Goal: Find contact information: Find contact information

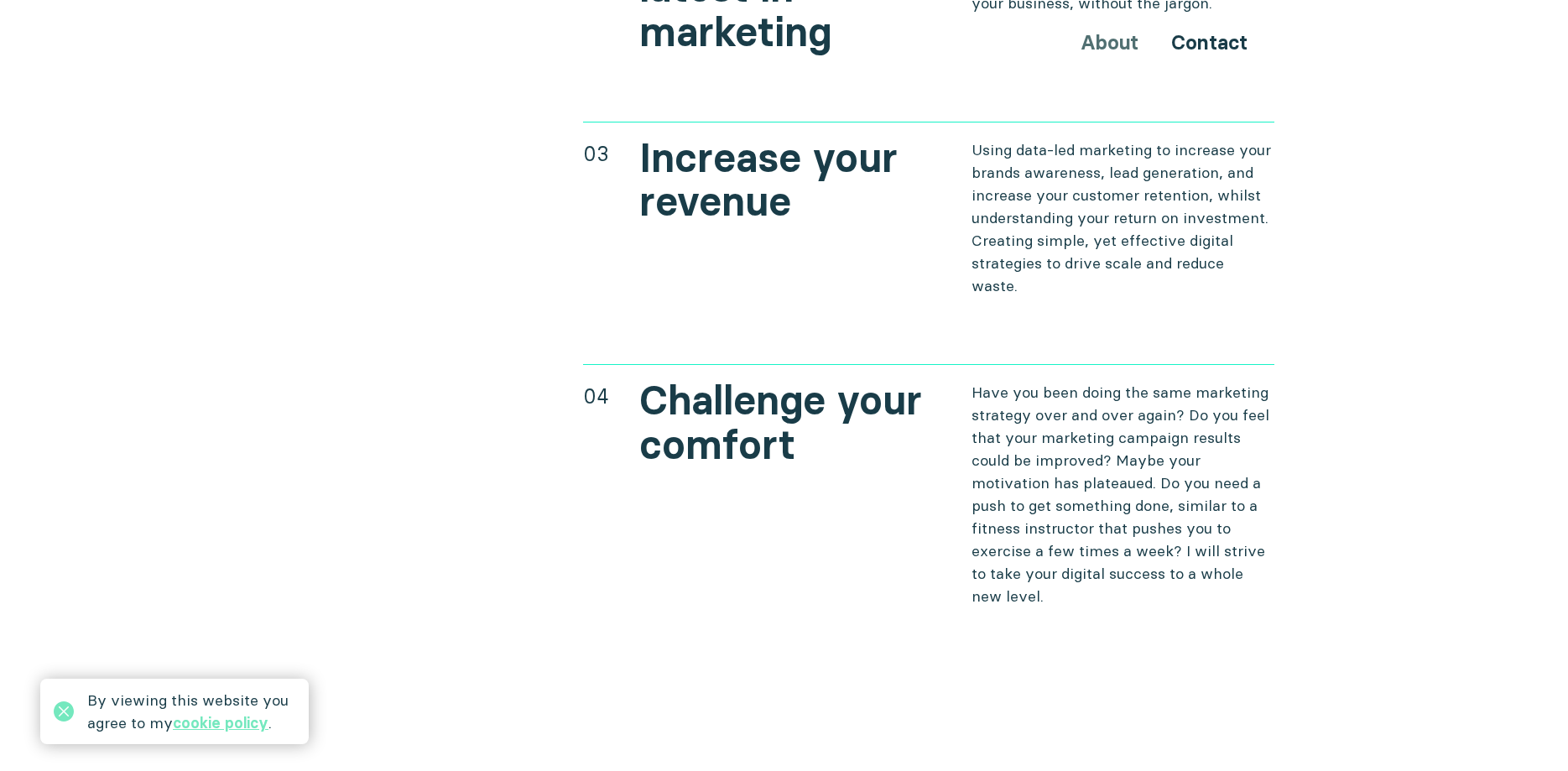
scroll to position [6871, 0]
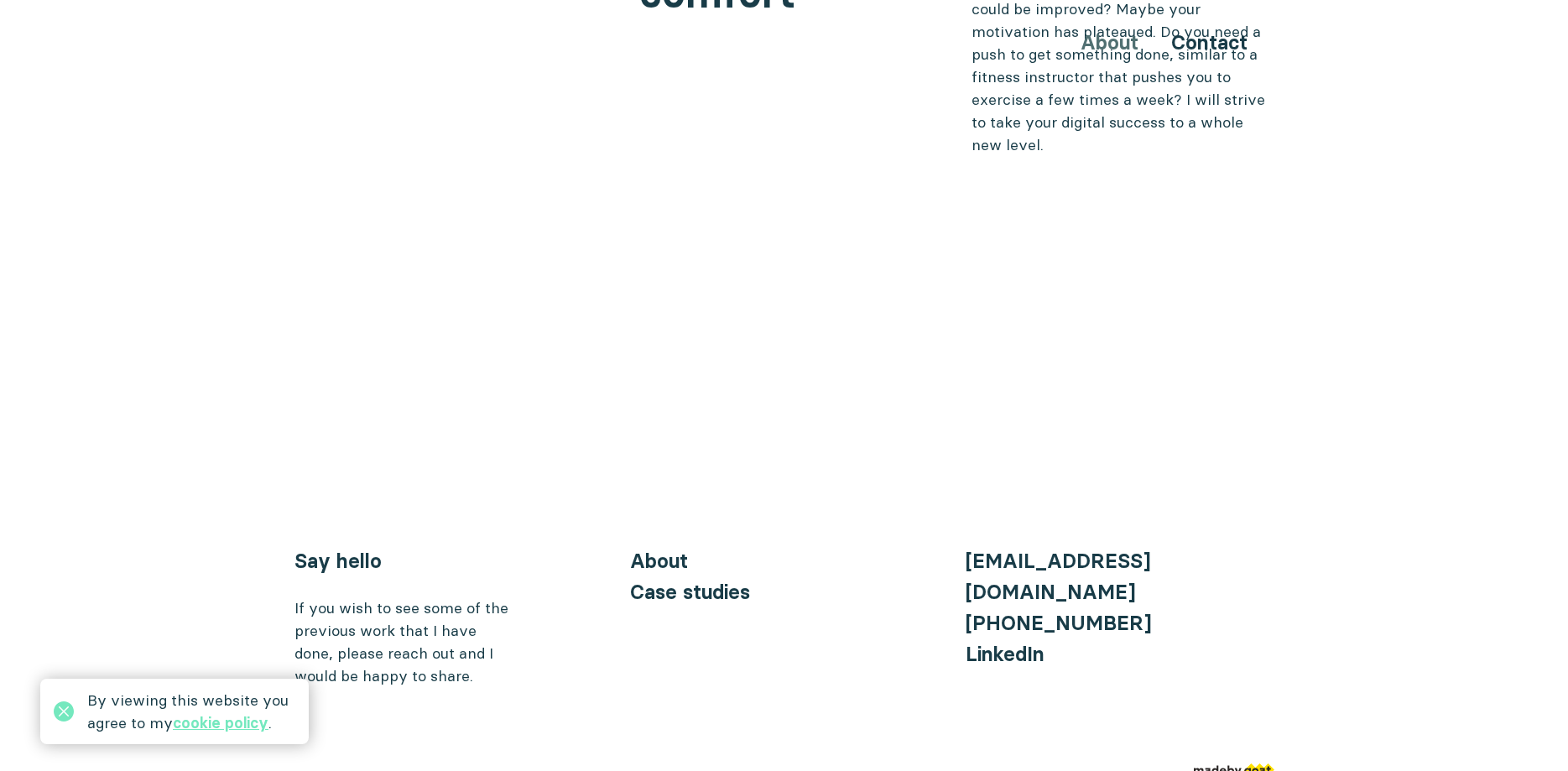
click at [1108, 42] on div "About Contact" at bounding box center [784, 42] width 1007 height 31
click at [654, 549] on link "About" at bounding box center [659, 561] width 58 height 24
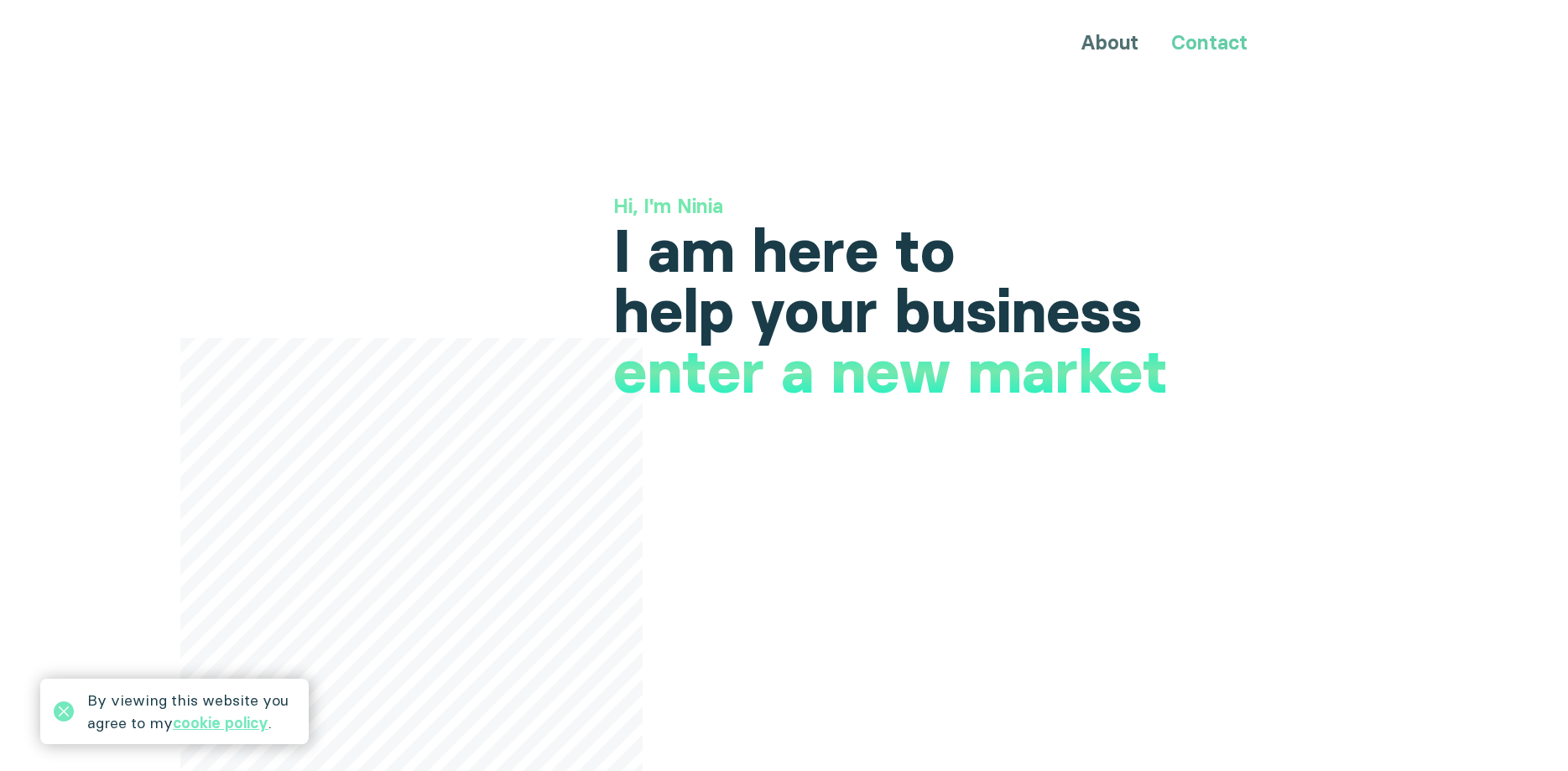
click at [1210, 40] on link "Contact" at bounding box center [1209, 42] width 76 height 24
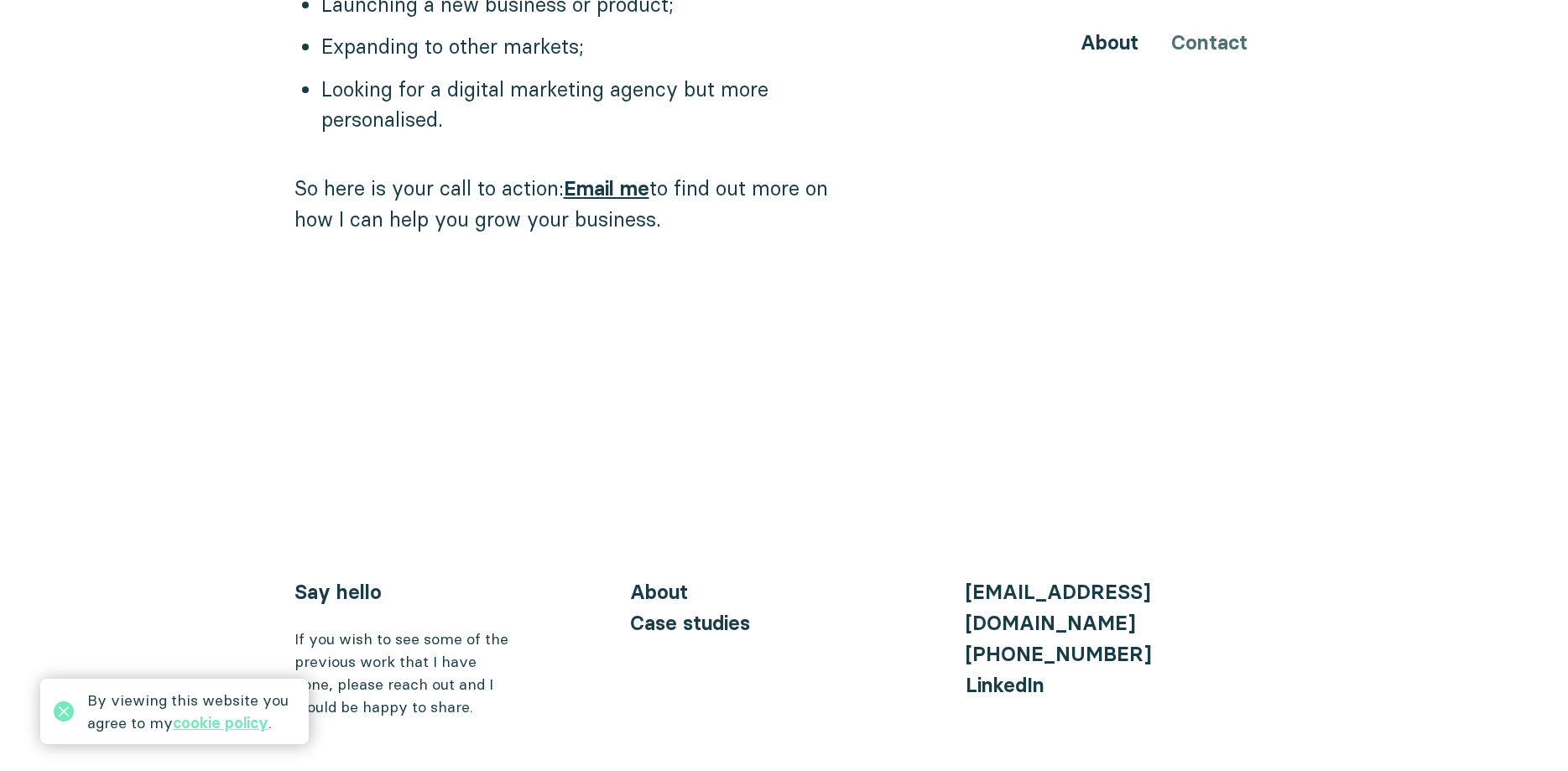
scroll to position [1723, 0]
